Goal: Find specific page/section: Find specific page/section

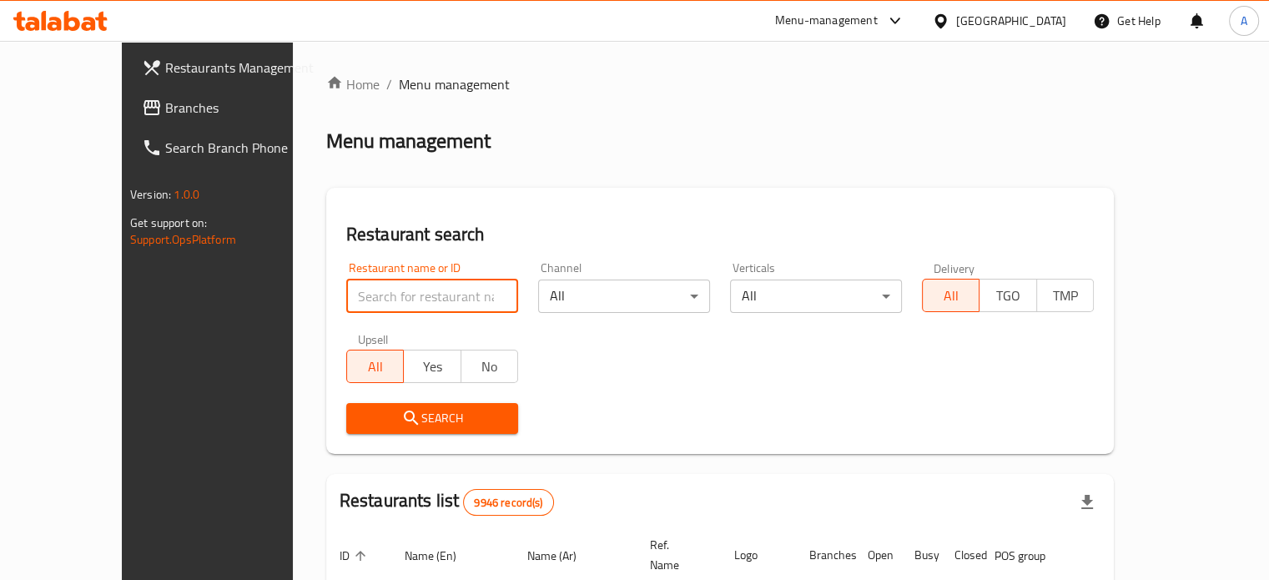
click at [384, 300] on input "search" at bounding box center [432, 295] width 172 height 33
type input "pov"
click button "Search" at bounding box center [432, 418] width 172 height 31
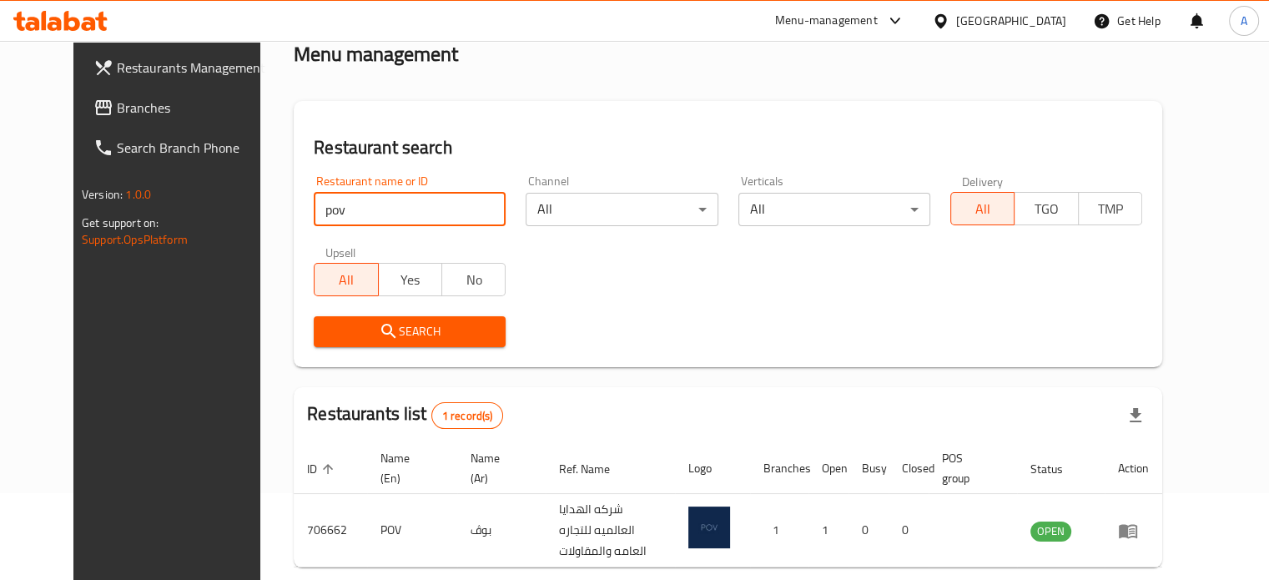
scroll to position [150, 0]
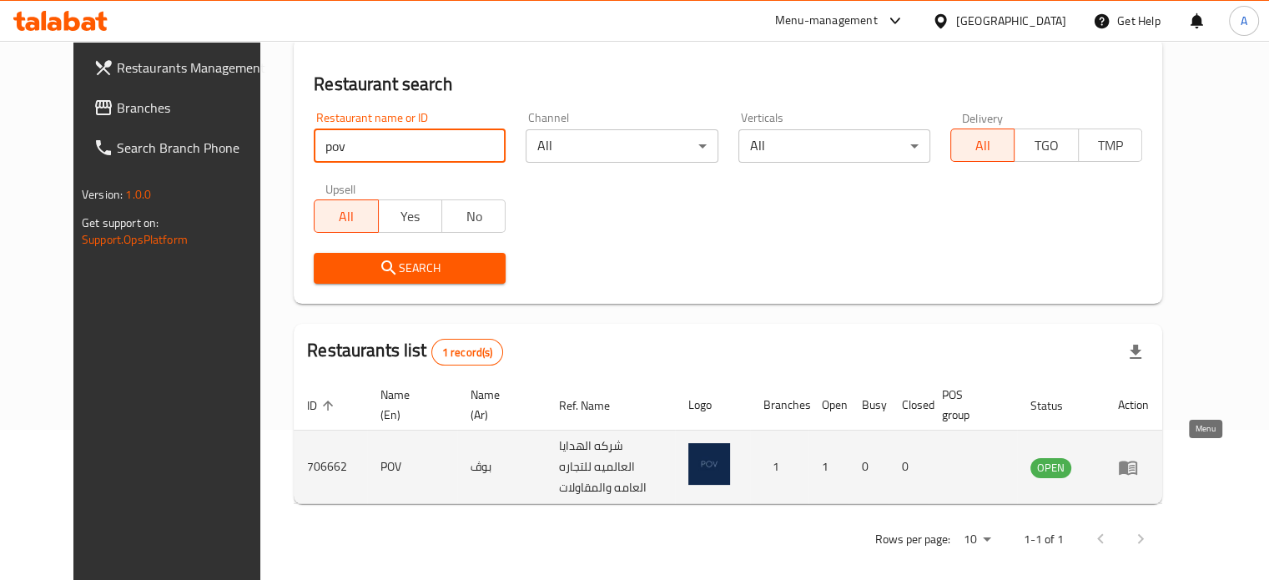
click at [1137, 461] on icon "enhanced table" at bounding box center [1128, 468] width 18 height 14
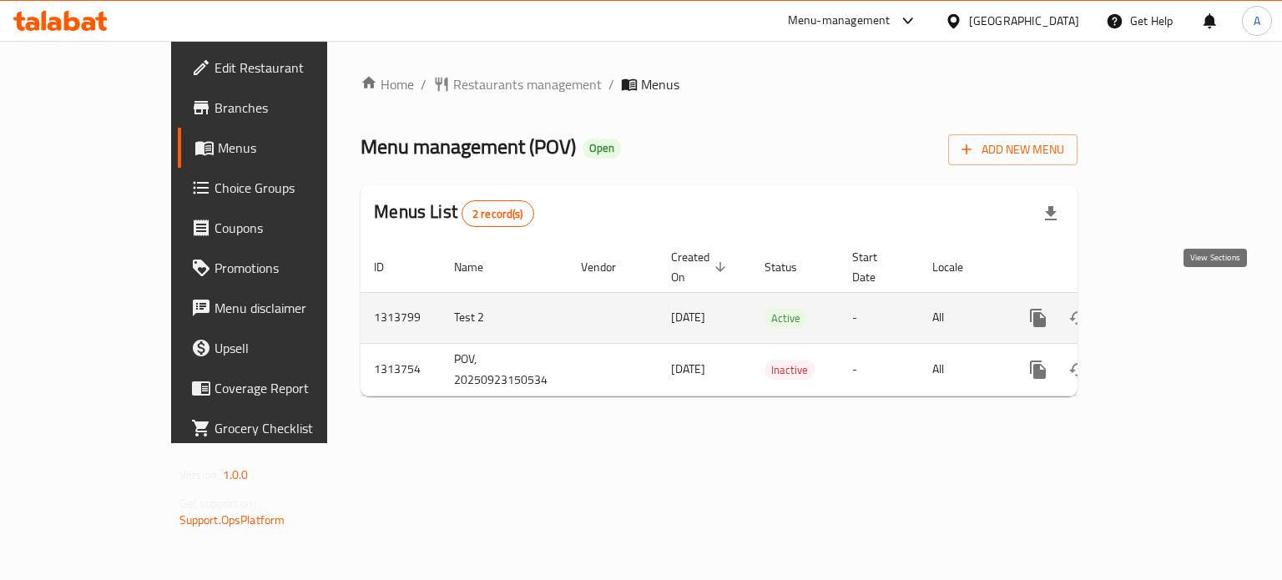
click at [1168, 308] on icon "enhanced table" at bounding box center [1158, 318] width 20 height 20
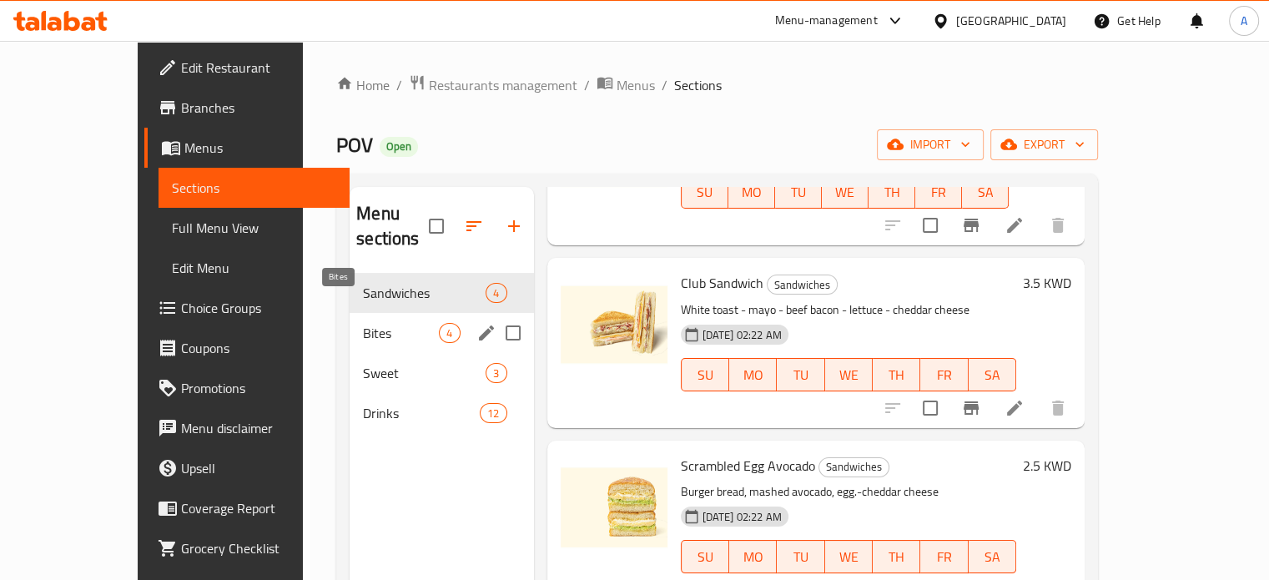
click at [363, 323] on span "Bites" at bounding box center [401, 333] width 76 height 20
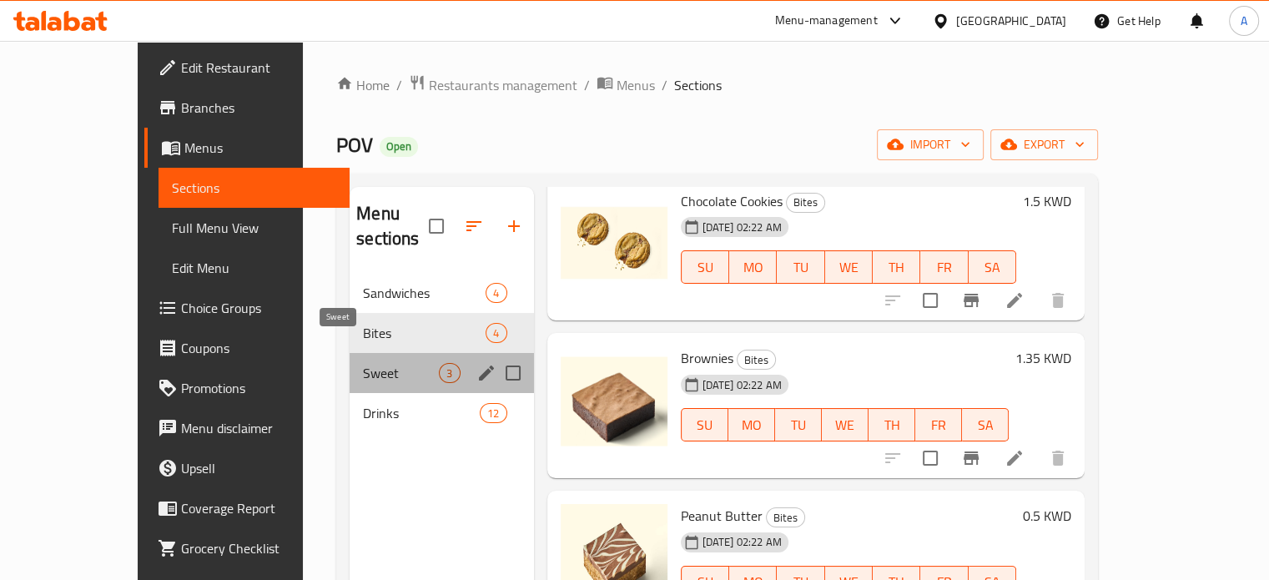
click at [363, 363] on span "Sweet" at bounding box center [401, 373] width 76 height 20
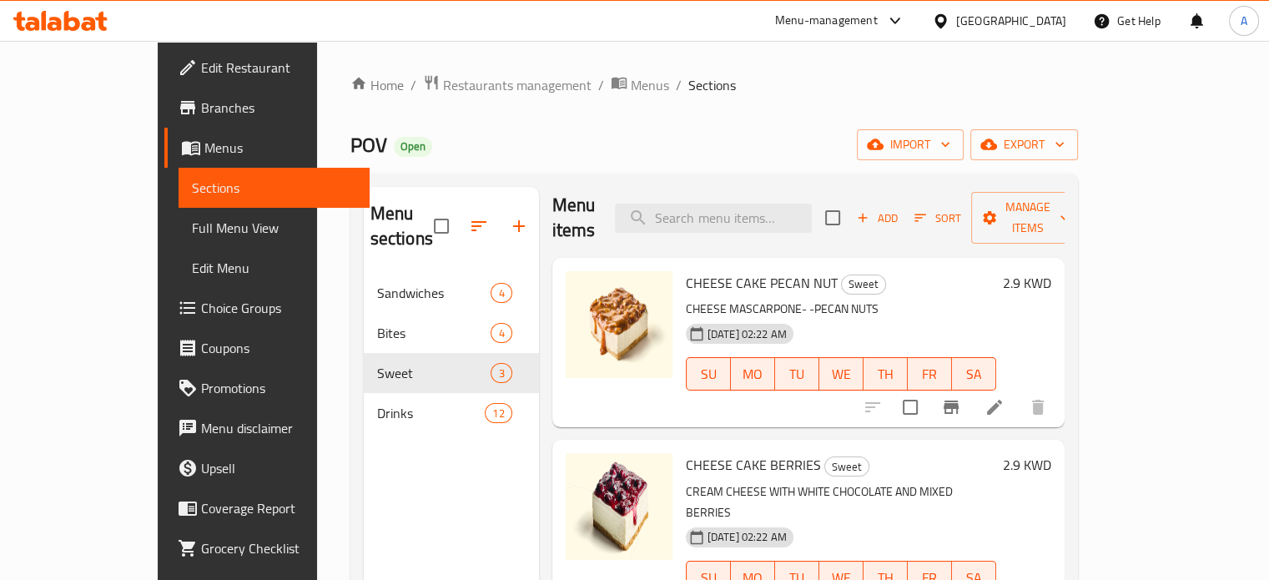
click at [92, 23] on icon at bounding box center [89, 24] width 14 height 14
